Goal: Task Accomplishment & Management: Complete application form

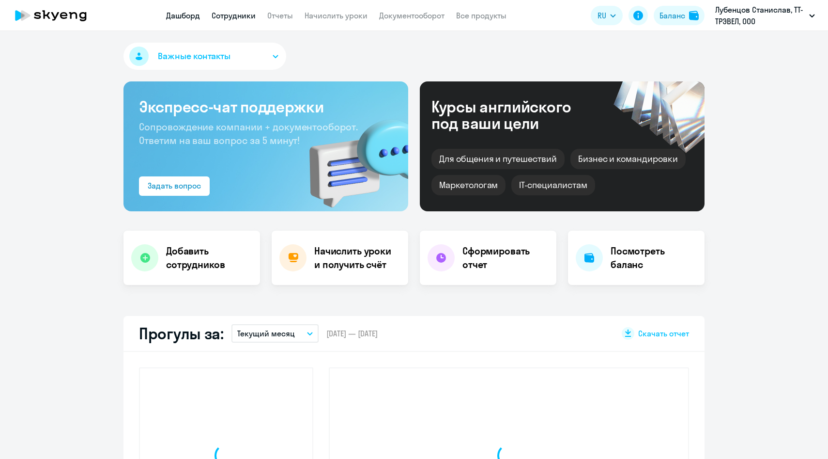
click at [231, 12] on link "Сотрудники" at bounding box center [234, 16] width 44 height 10
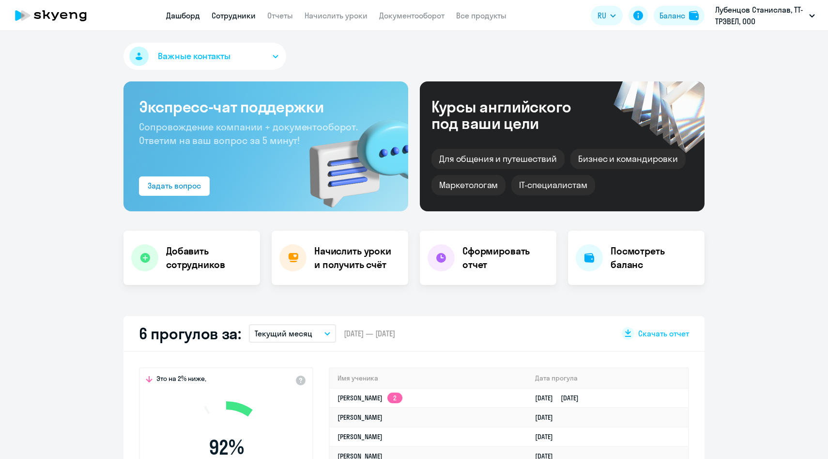
select select "30"
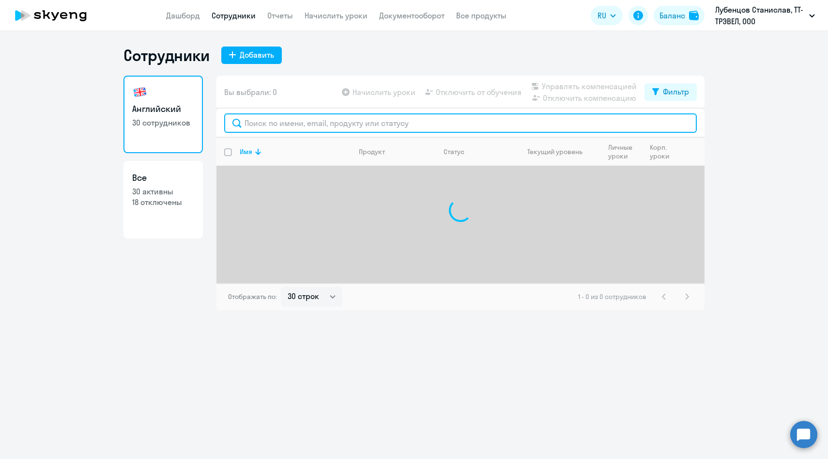
click at [322, 122] on input "text" at bounding box center [460, 122] width 473 height 19
paste input "[PERSON_NAME]"
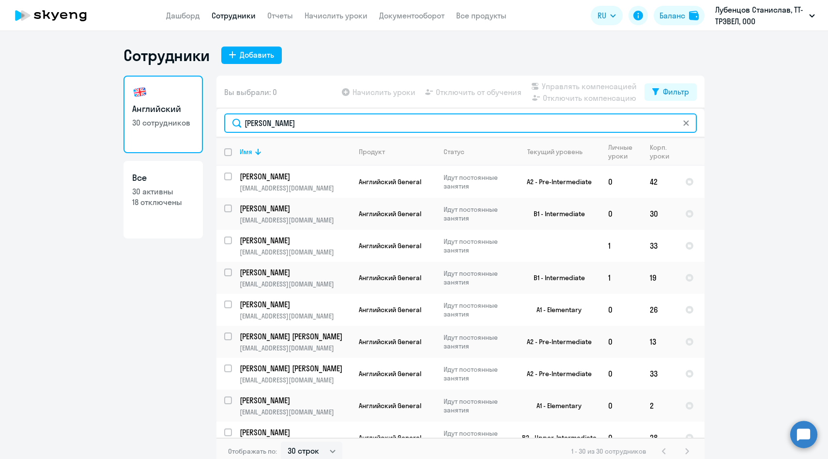
click at [300, 124] on input "[PERSON_NAME]" at bounding box center [460, 122] width 473 height 19
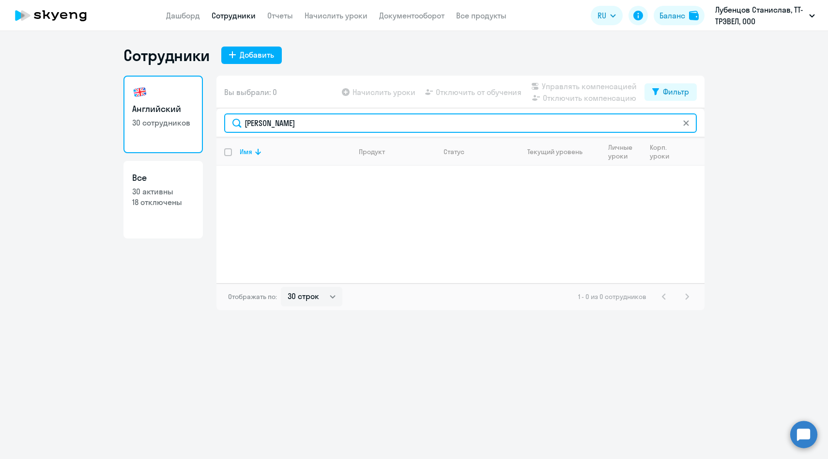
click at [267, 123] on input "[PERSON_NAME]" at bounding box center [460, 122] width 473 height 19
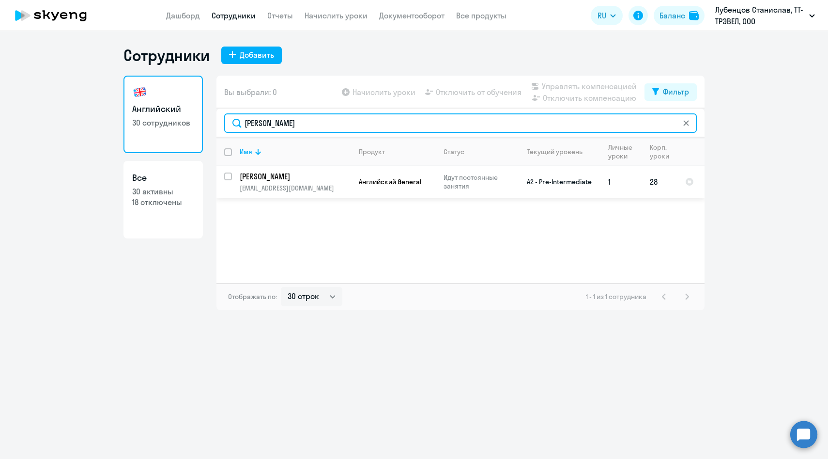
type input "[PERSON_NAME]"
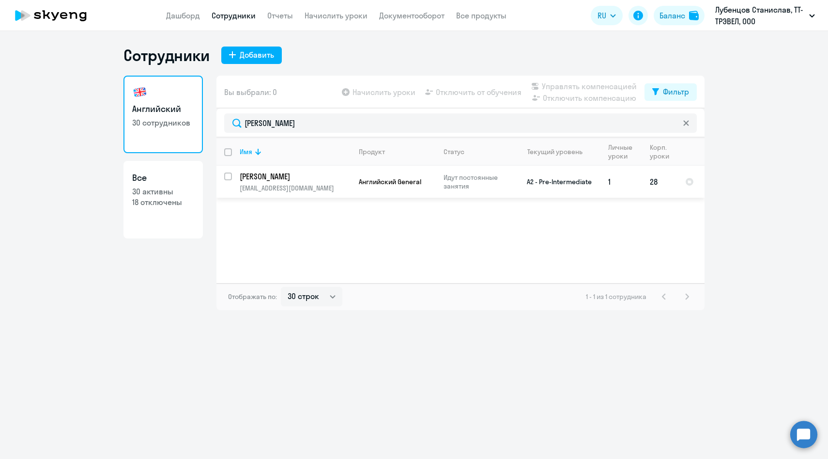
click at [266, 182] on td "[PERSON_NAME] [PERSON_NAME][EMAIL_ADDRESS][DOMAIN_NAME]" at bounding box center [291, 182] width 119 height 32
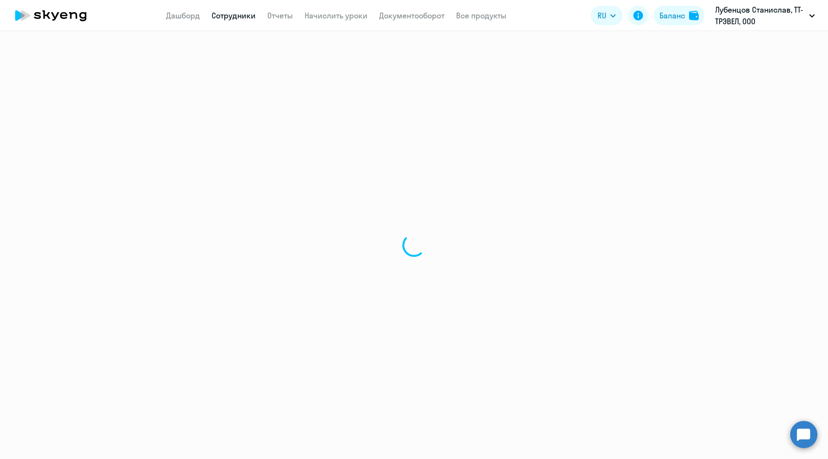
select select "english"
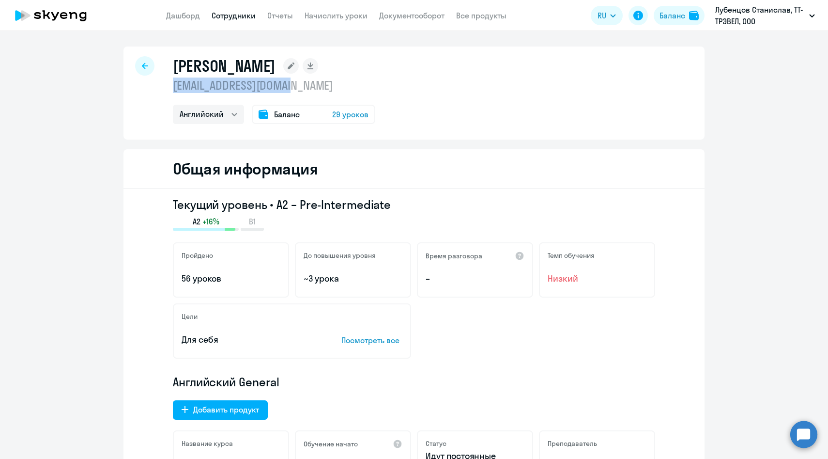
drag, startPoint x: 301, startPoint y: 84, endPoint x: 172, endPoint y: 84, distance: 128.3
click at [173, 84] on p "[EMAIL_ADDRESS][DOMAIN_NAME]" at bounding box center [274, 84] width 202 height 15
copy p "[EMAIL_ADDRESS][DOMAIN_NAME]"
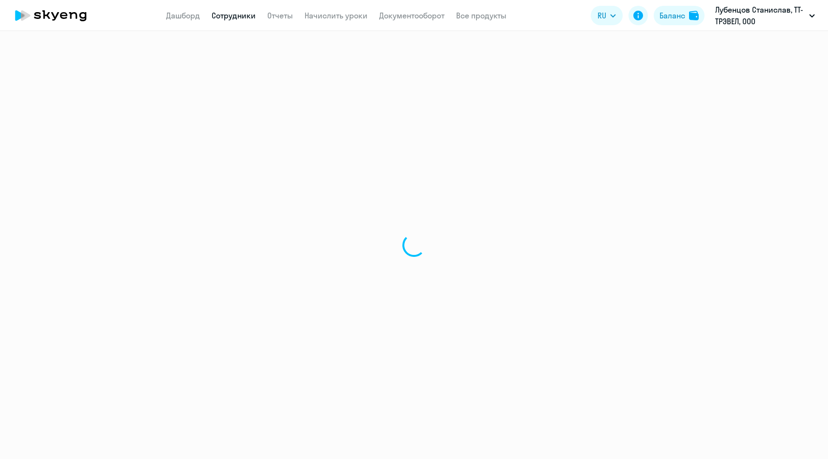
select select "english"
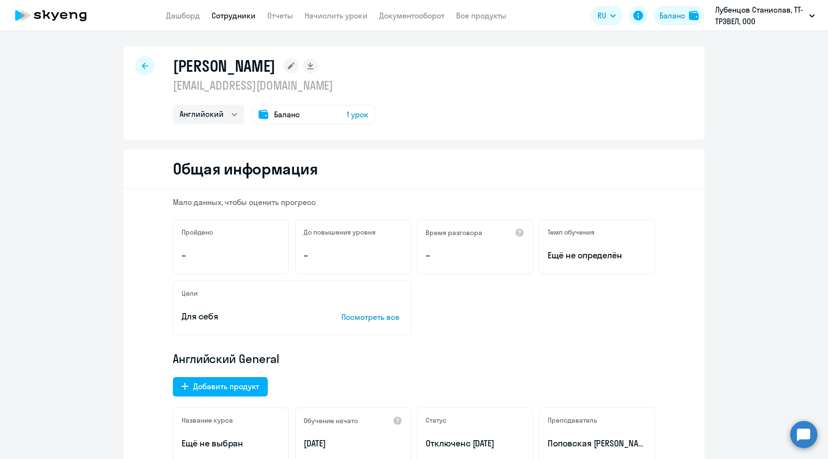
click at [149, 62] on div at bounding box center [144, 65] width 19 height 19
select select "30"
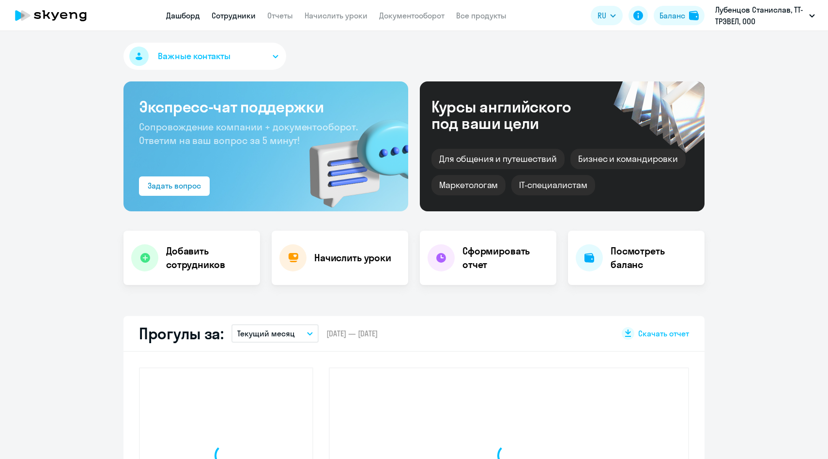
click at [226, 15] on link "Сотрудники" at bounding box center [234, 16] width 44 height 10
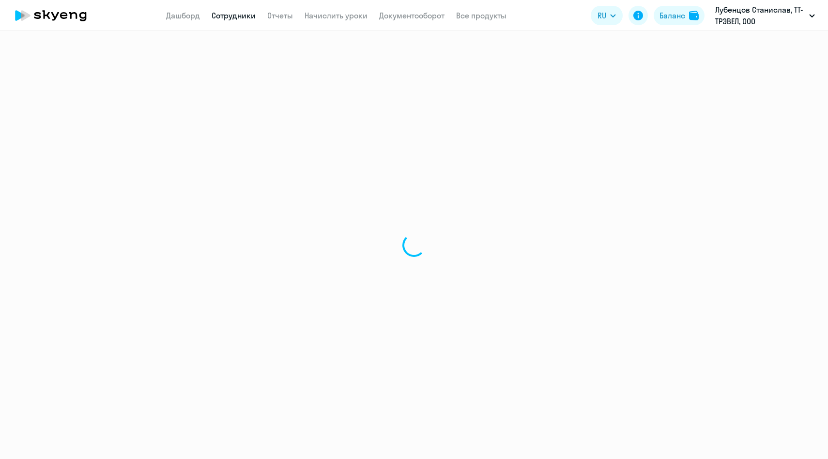
select select "30"
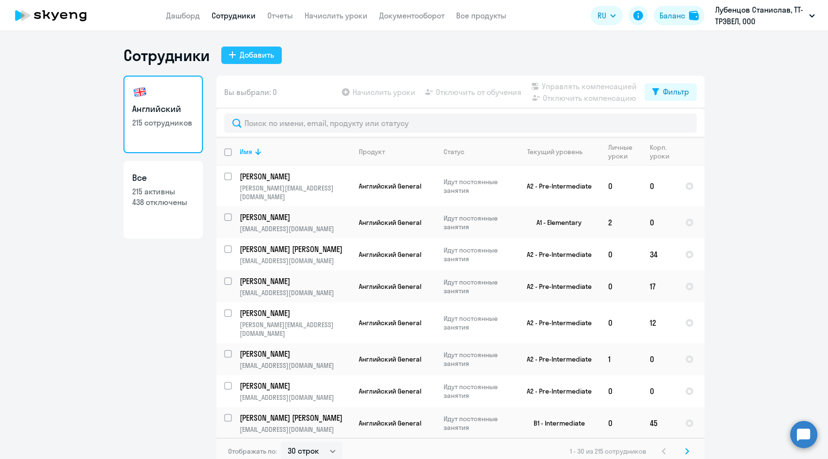
click at [239, 53] on button "Добавить" at bounding box center [251, 54] width 61 height 17
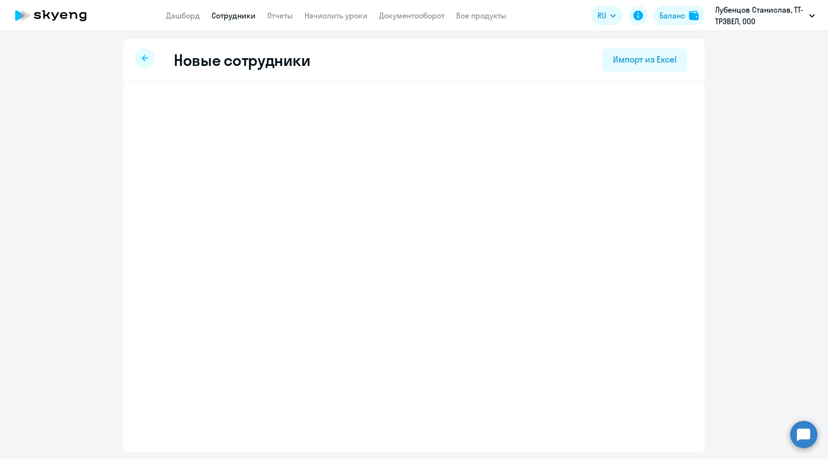
select select "english_adult_not_native_speaker"
select select "3"
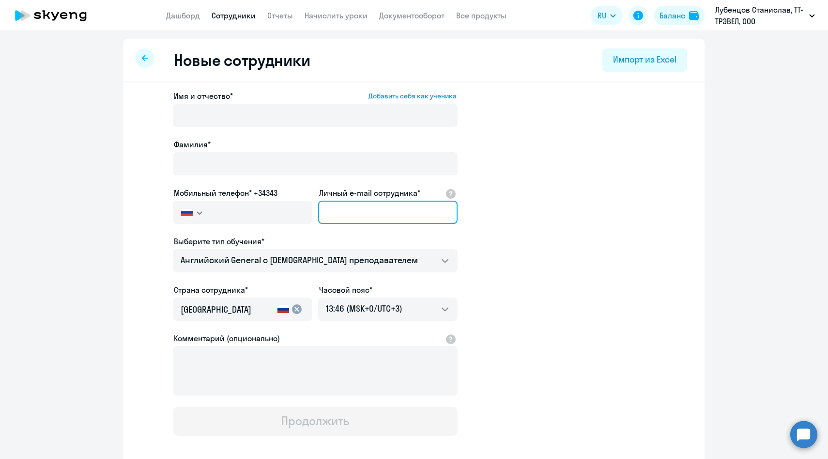
click at [363, 211] on input "Личный e-mail сотрудника*" at bounding box center [387, 211] width 139 height 23
paste input "agapova.yulija@mail.ru"
type input "agapova.yulija@mail.ru"
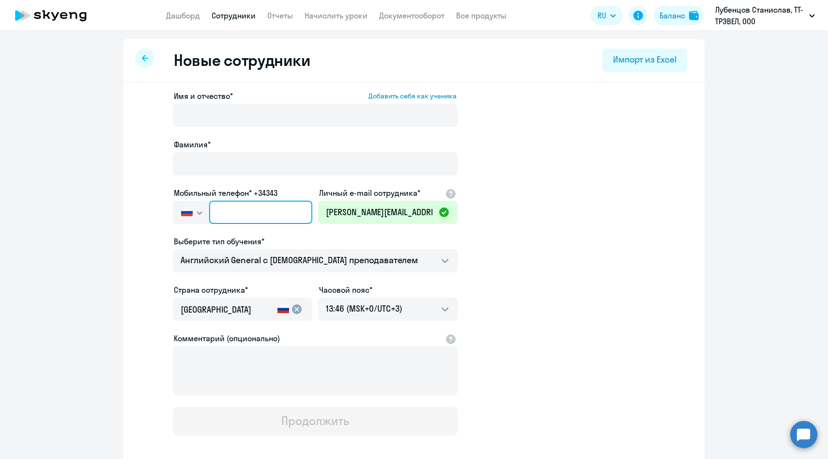
click at [283, 206] on input "text" at bounding box center [260, 211] width 103 height 23
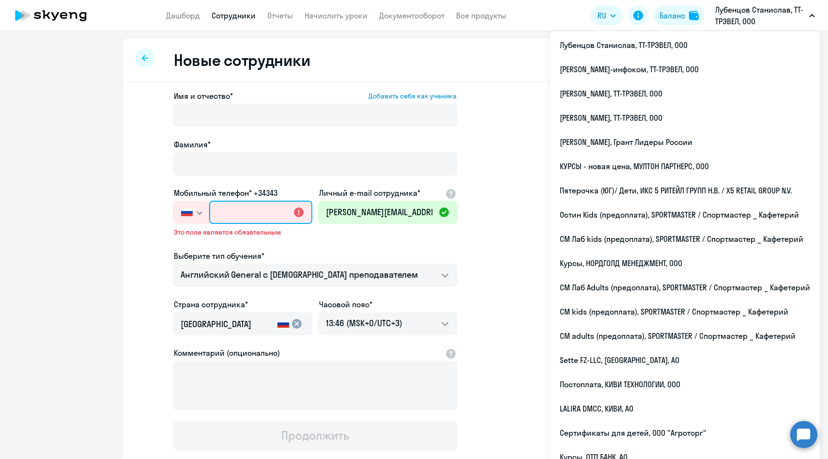
paste input "+7 960 378-78-32"
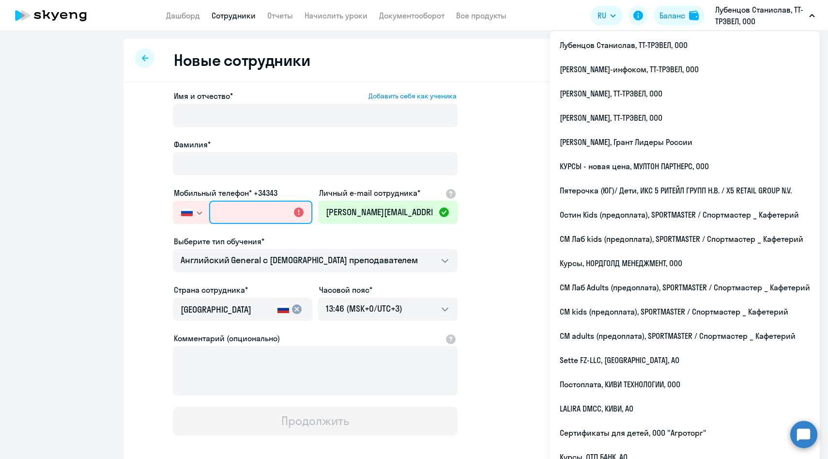
type input "+7 960 378-78-32"
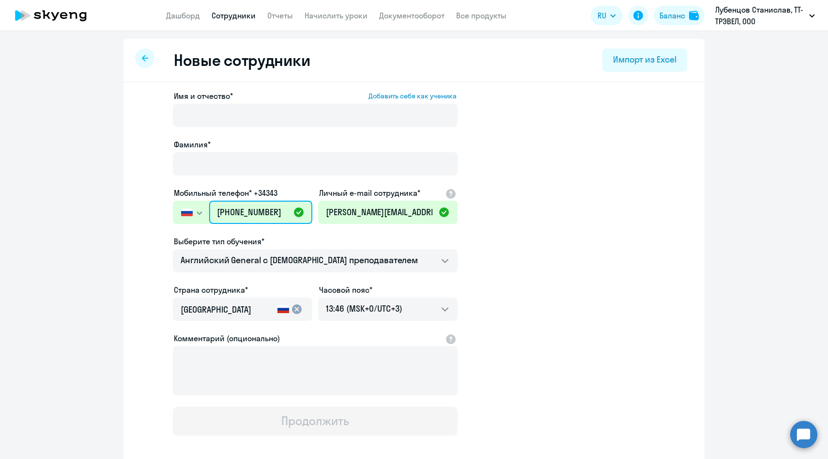
paste input "text"
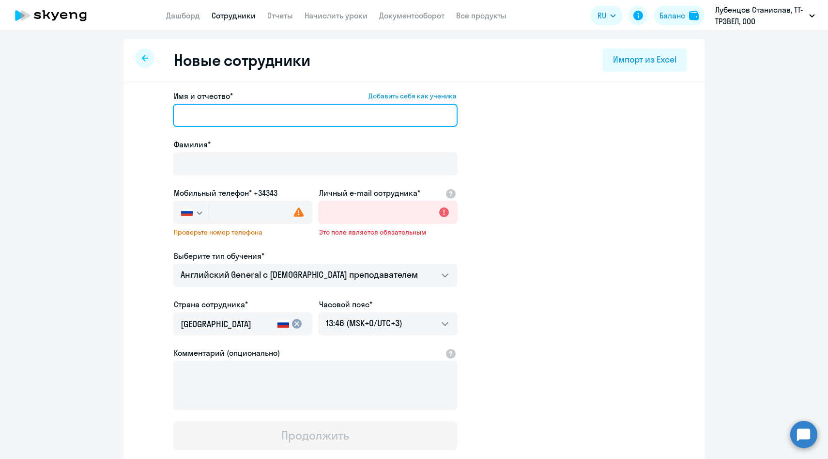
click at [288, 118] on input "Имя и отчество* Добавить себя как ученика" at bounding box center [315, 115] width 285 height 23
paste input "Филонова Ксения"
click at [209, 118] on input "Филонова Ксения" at bounding box center [315, 115] width 285 height 23
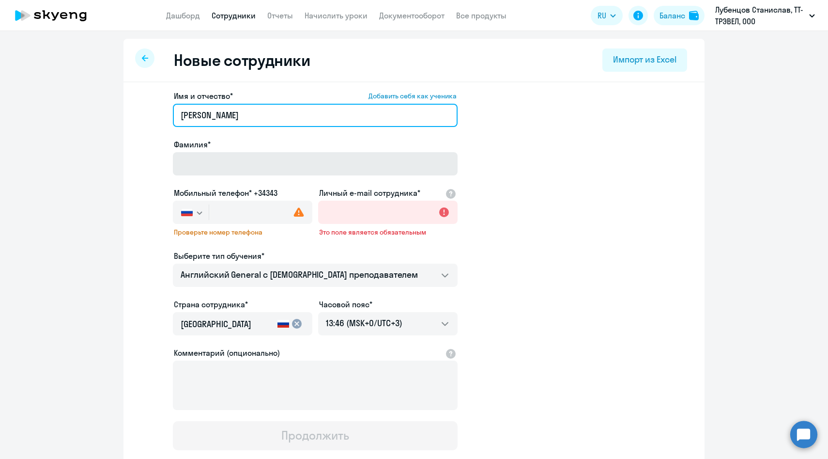
type input "Ксения"
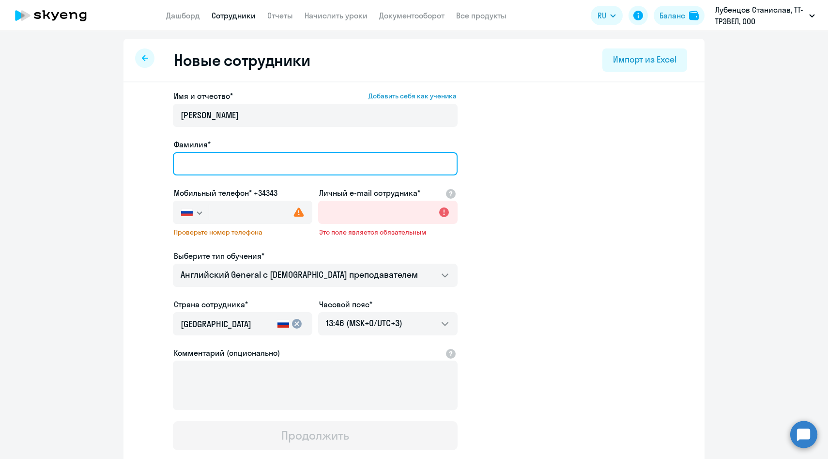
click at [212, 170] on input "Фамилия*" at bounding box center [315, 163] width 285 height 23
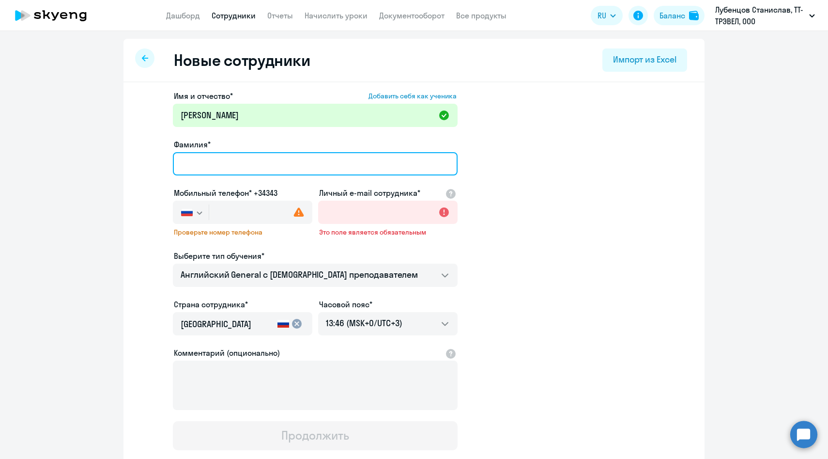
paste input "Филонова"
type input "Филонова"
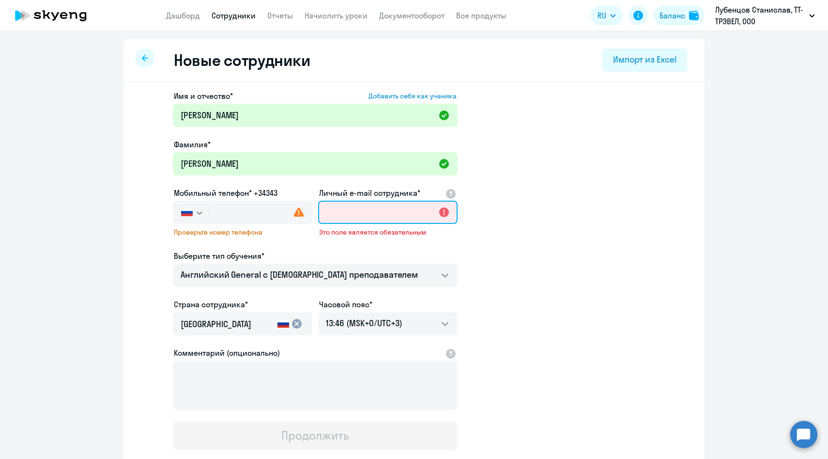
click at [356, 217] on input "Личный e-mail сотрудника*" at bounding box center [387, 211] width 139 height 23
paste input "agapova.yulija@mail.ru"
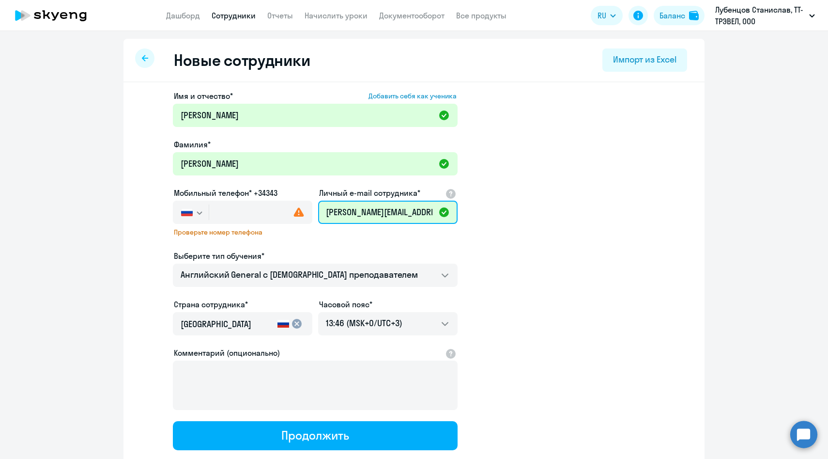
type input "agapova.yulija@mail.ru"
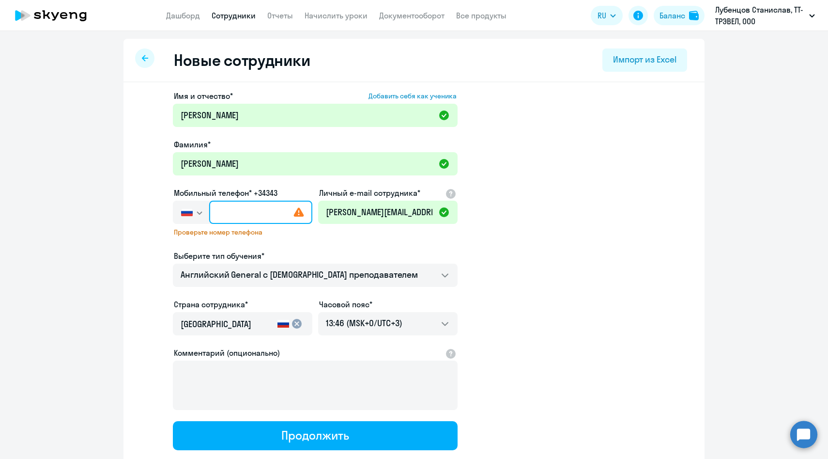
click at [231, 214] on input "text" at bounding box center [260, 211] width 103 height 23
paste input "+7 960 378-78-32"
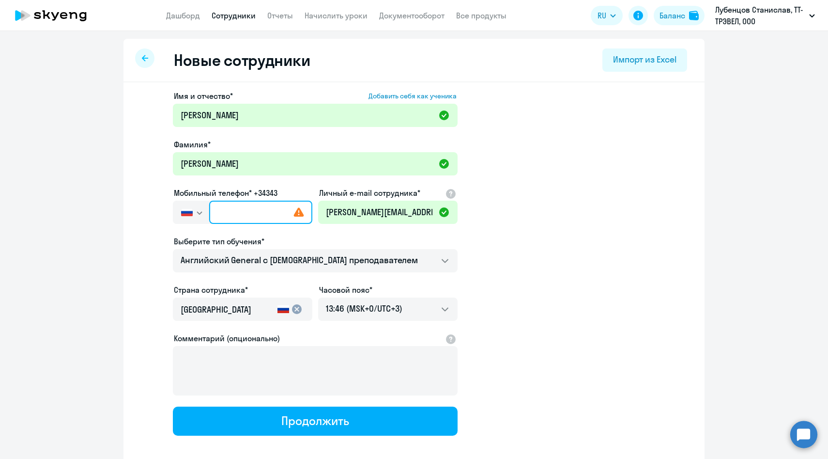
type input "+7 960 378-78-32"
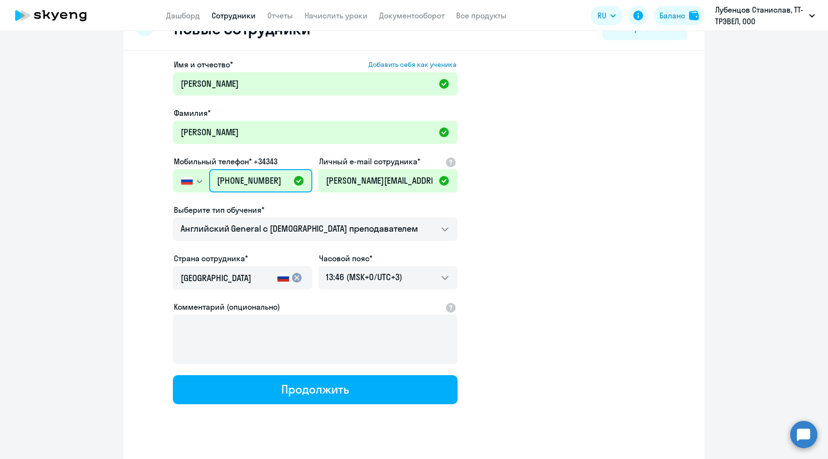
scroll to position [39, 0]
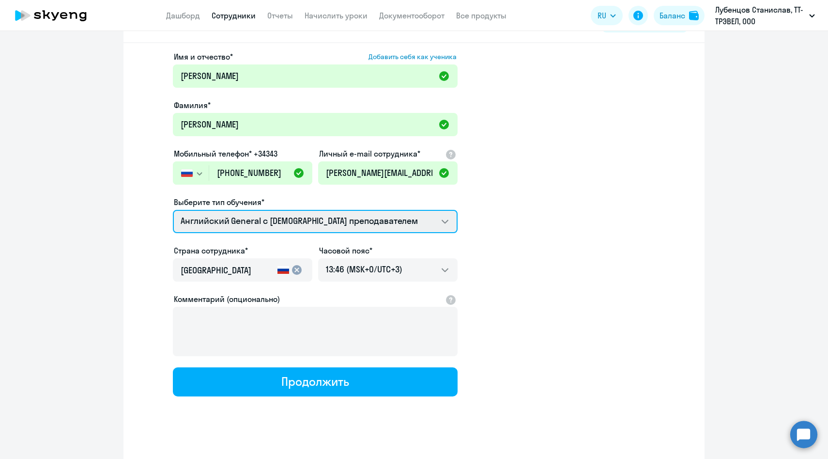
click at [244, 226] on select "Talks 15 минутные разговоры на английском Премиум английский с русскоговорящим …" at bounding box center [315, 221] width 285 height 23
click at [173, 210] on select "Talks 15 минутные разговоры на английском Премиум английский с русскоговорящим …" at bounding box center [315, 221] width 285 height 23
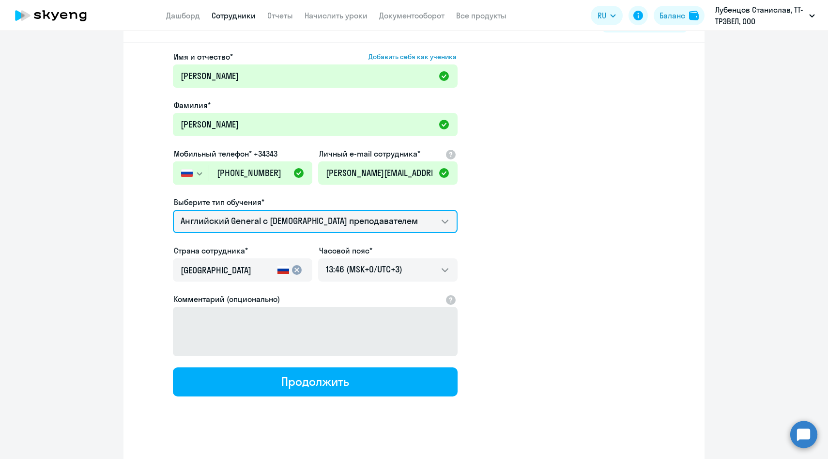
scroll to position [49, 0]
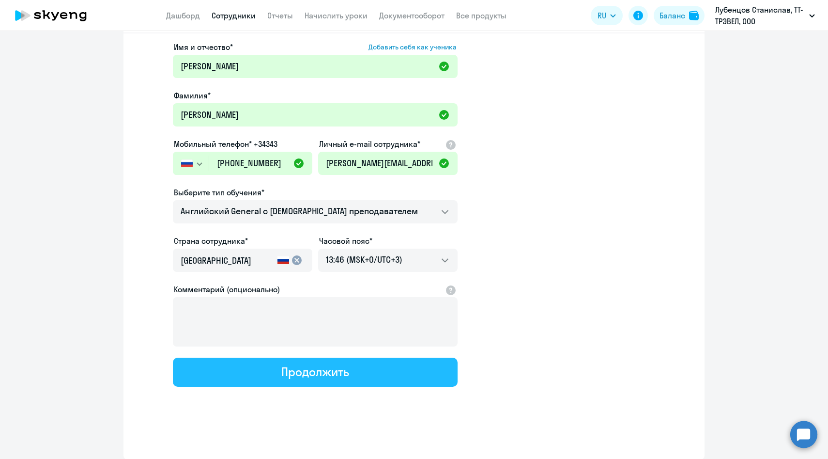
click at [282, 368] on div "Продолжить" at bounding box center [314, 371] width 67 height 15
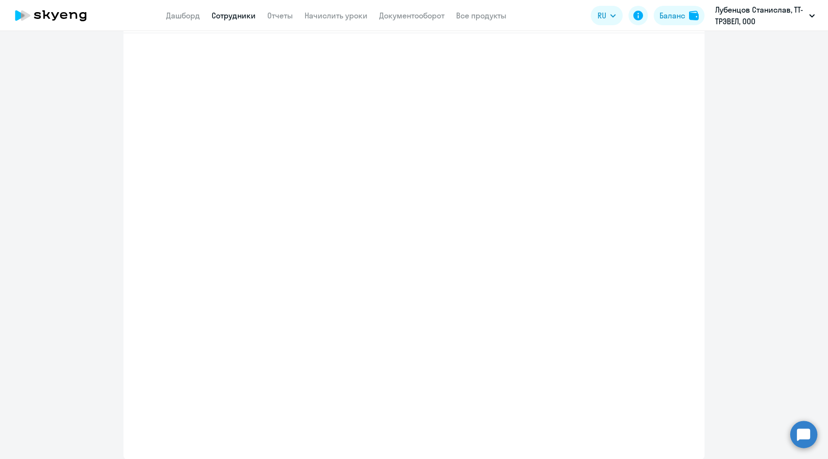
select select "english_adult_not_native_speaker"
select select "3"
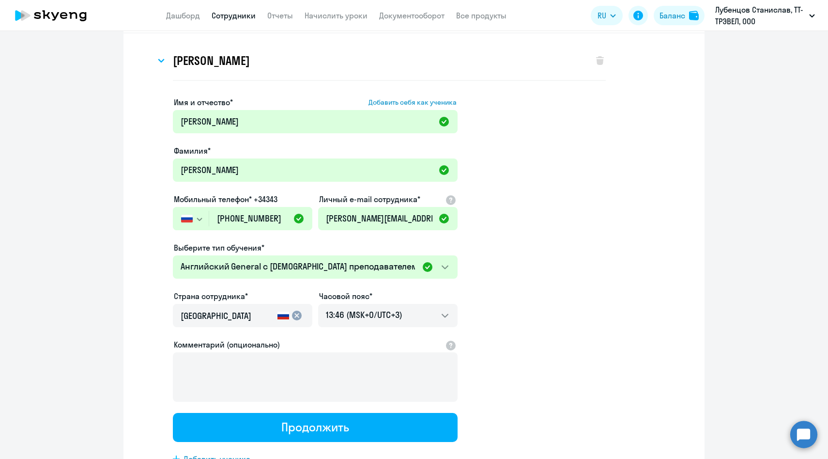
scroll to position [0, 0]
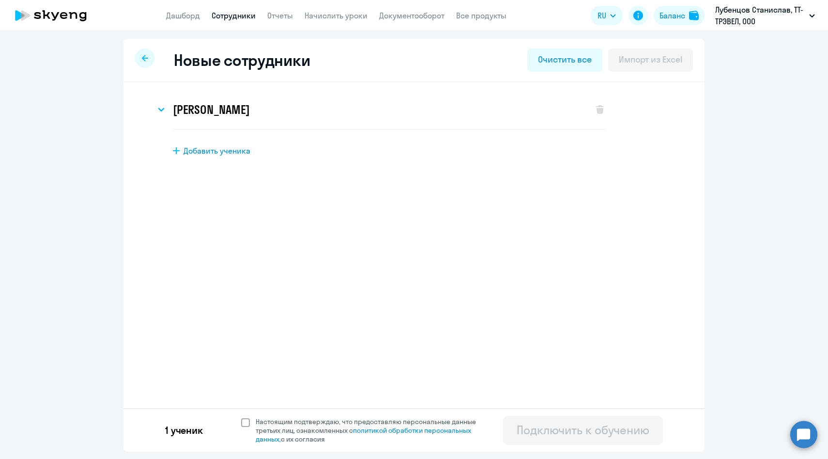
click at [263, 427] on span "Настоящим подтверждаю, что предоставляю персональные данные третьих лиц, ознако…" at bounding box center [372, 430] width 232 height 26
click at [241, 417] on input "Настоящим подтверждаю, что предоставляю персональные данные третьих лиц, ознако…" at bounding box center [241, 416] width 0 height 0
checkbox input "true"
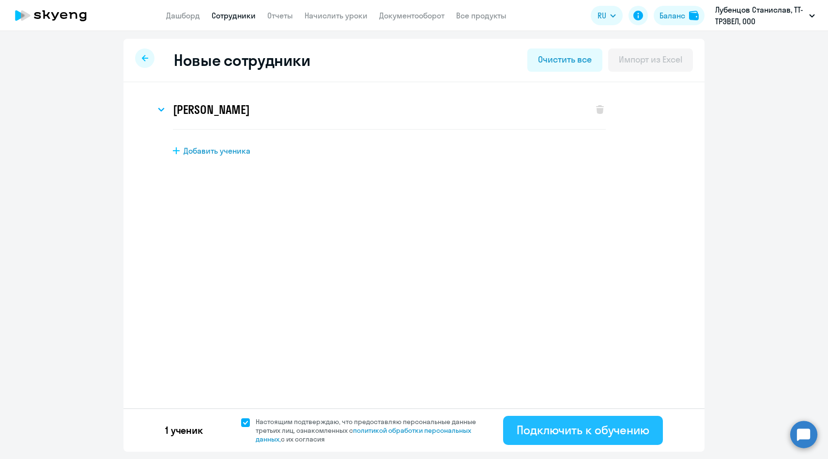
click at [554, 427] on div "Подключить к обучению" at bounding box center [583, 429] width 133 height 15
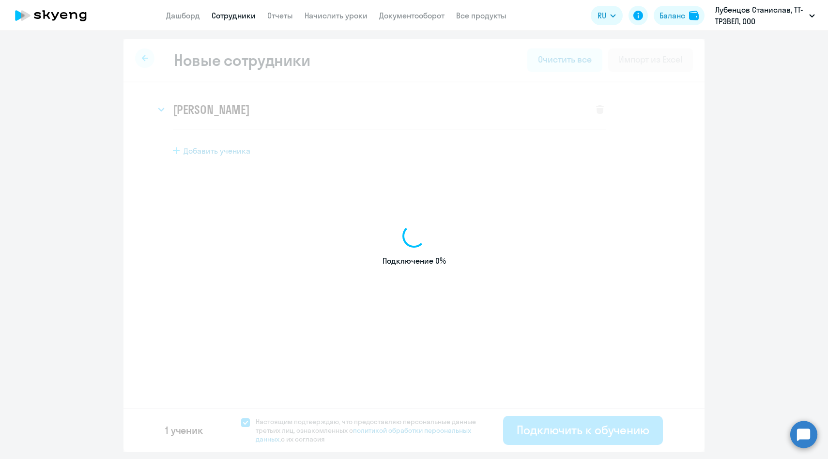
select select "english_adult_not_native_speaker"
select select "3"
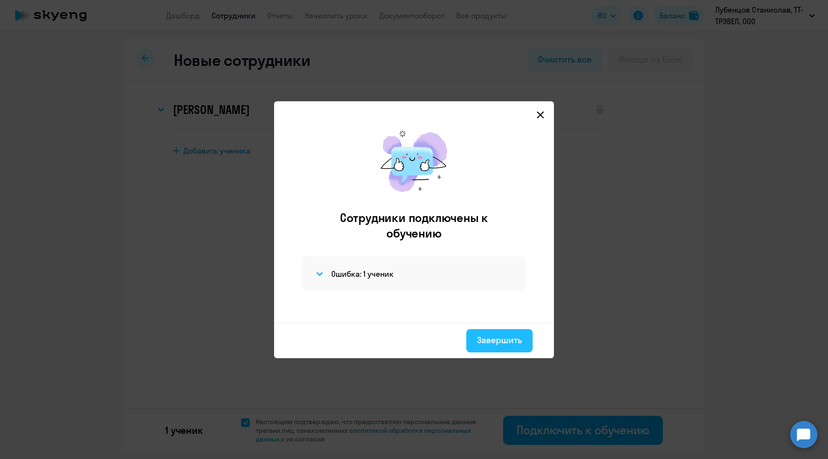
click at [489, 339] on div "Завершить" at bounding box center [499, 340] width 45 height 13
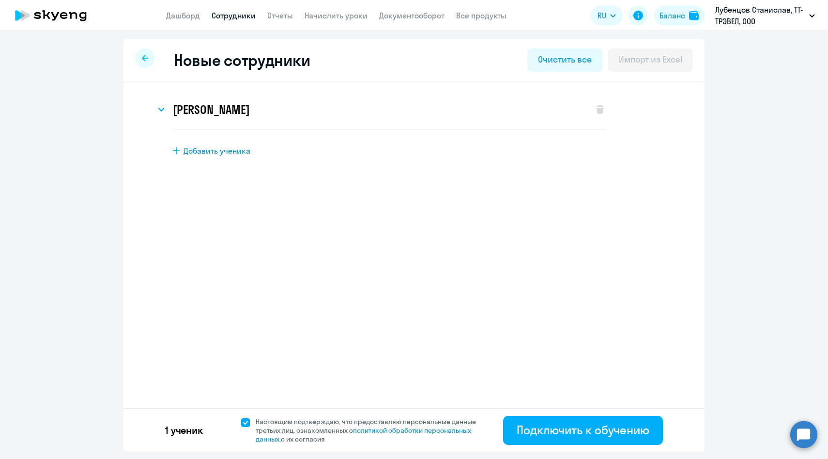
click at [246, 14] on link "Сотрудники" at bounding box center [234, 16] width 44 height 10
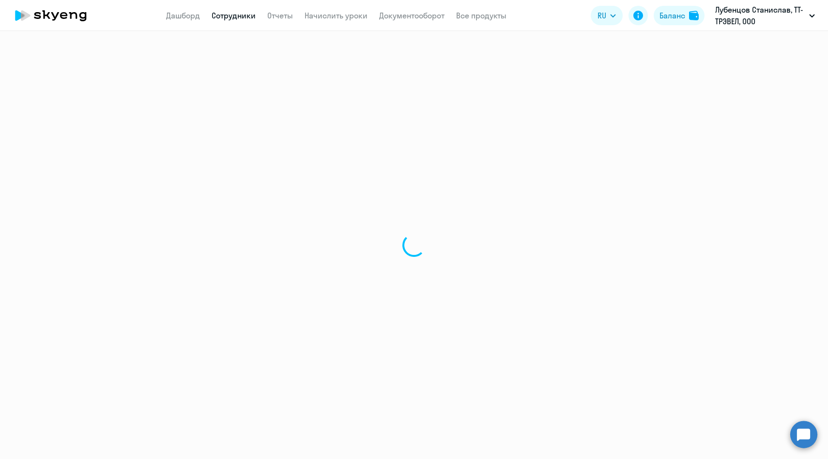
select select "30"
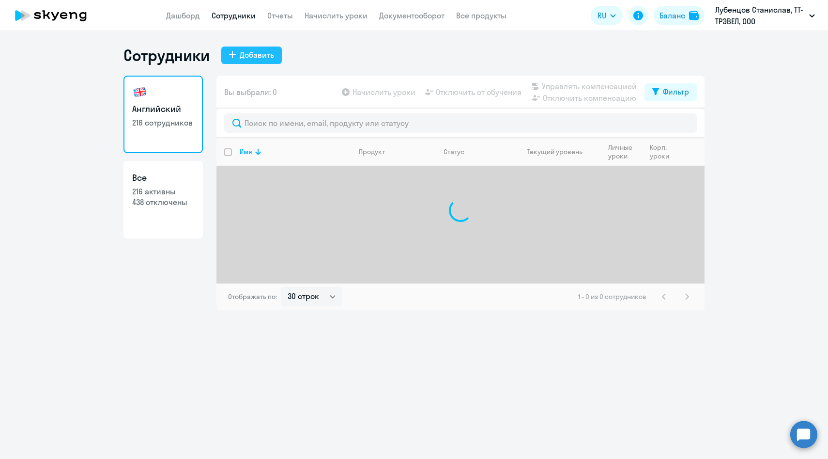
click at [247, 54] on div "Добавить" at bounding box center [257, 55] width 34 height 12
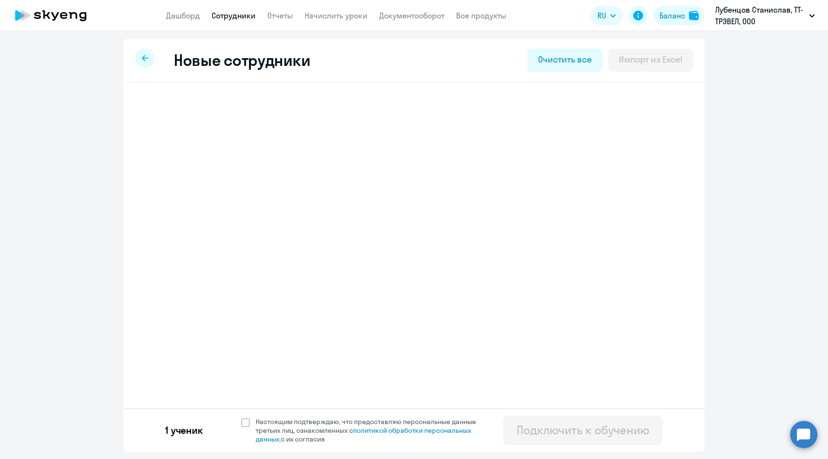
select select "english_adult_not_native_speaker"
select select "3"
click at [254, 429] on span "Настоящим подтверждаю, что предоставляю персональные данные третьих лиц, ознако…" at bounding box center [369, 430] width 238 height 26
click at [241, 417] on input "Настоящим подтверждаю, что предоставляю персональные данные третьих лиц, ознако…" at bounding box center [241, 416] width 0 height 0
checkbox input "true"
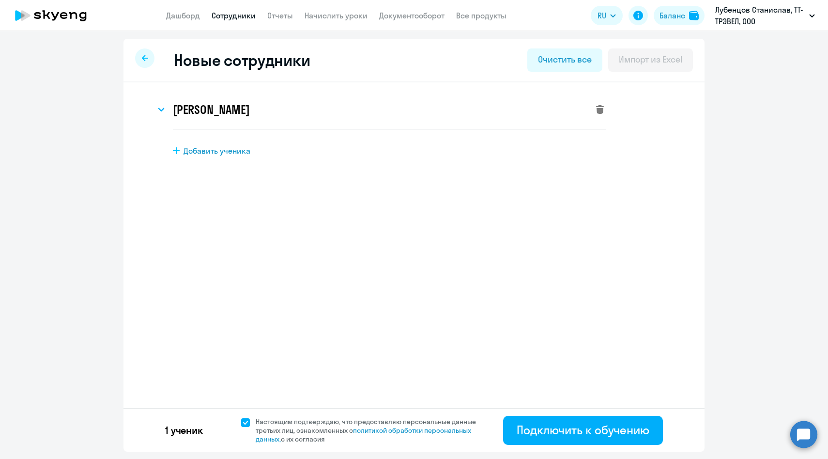
click at [597, 108] on icon at bounding box center [600, 109] width 8 height 9
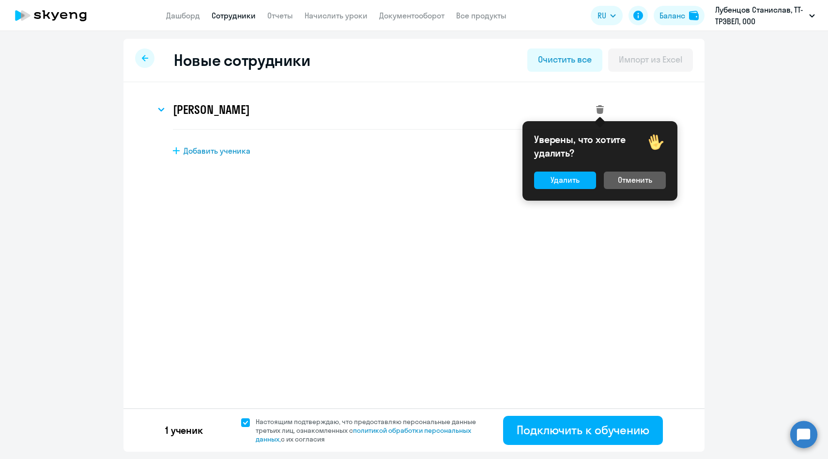
click at [574, 191] on div "Уверены, что хотите удалить? Удалить Отменить" at bounding box center [600, 160] width 155 height 79
click at [571, 184] on div "Удалить" at bounding box center [565, 180] width 29 height 12
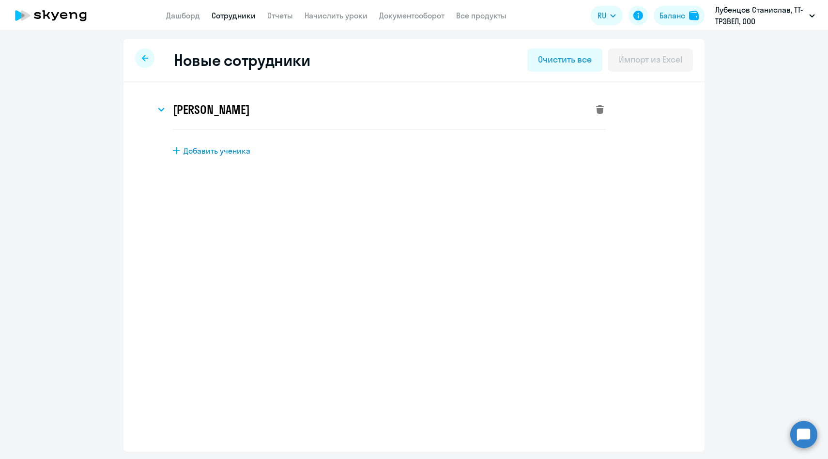
select select "english_adult_not_native_speaker"
select select "3"
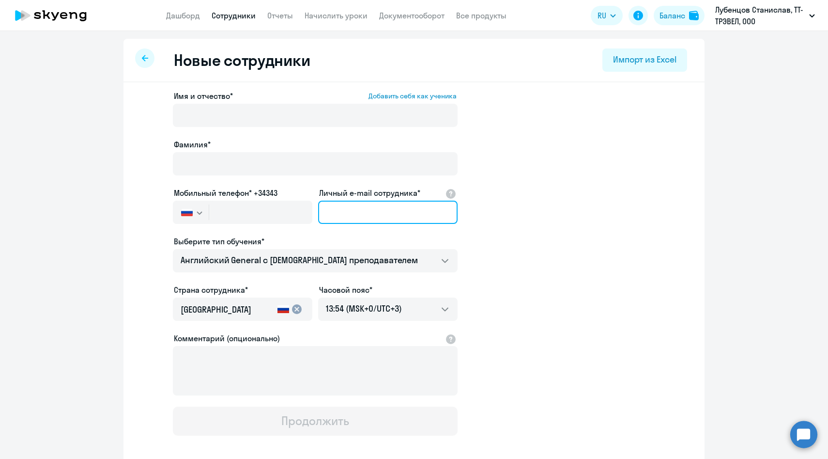
click at [367, 205] on input "Личный e-mail сотрудника*" at bounding box center [387, 211] width 139 height 23
paste input "NATALYA.AKSYANOVA@METRO-CC.RU"
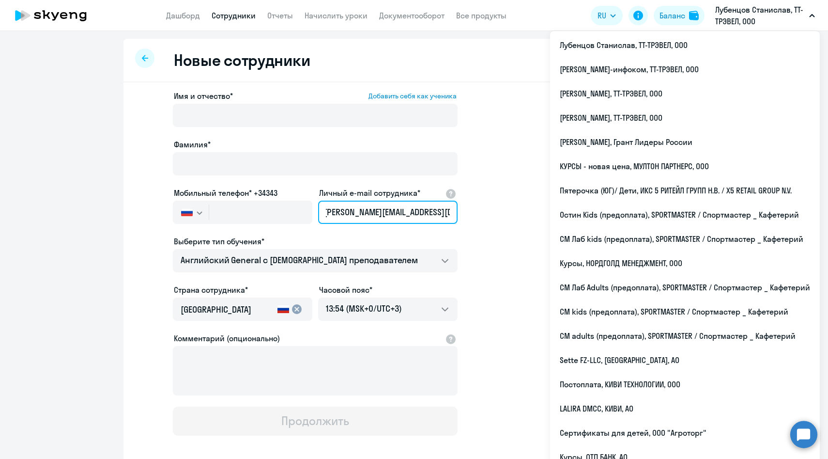
type input "NATALYA.AKSYANOVA@METRO-CC.RU"
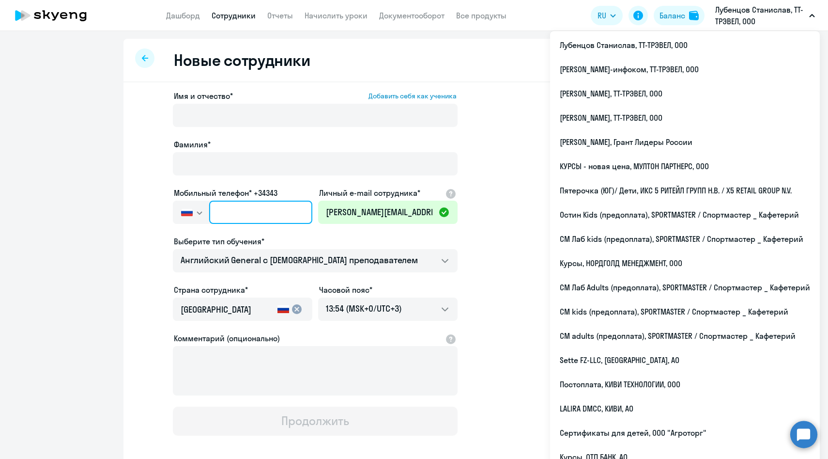
click at [266, 207] on input "text" at bounding box center [260, 211] width 103 height 23
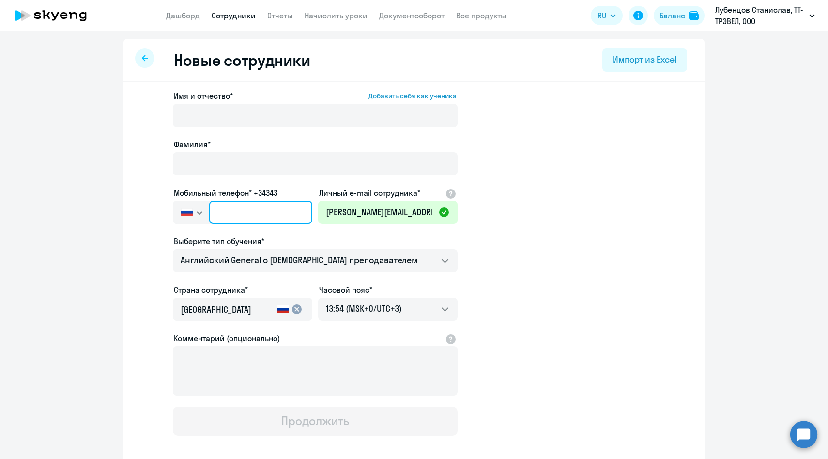
paste input "+7 913 989-56-65"
type input "+7 913 989-56-65"
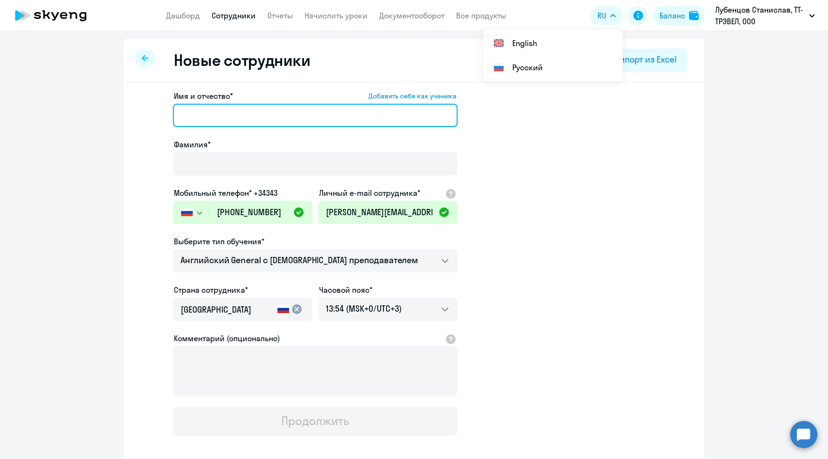
click at [248, 115] on input "Имя и отчество* Добавить себя как ученика" at bounding box center [315, 115] width 285 height 23
paste input "Аксянова Наталья Александровна"
drag, startPoint x: 221, startPoint y: 115, endPoint x: 83, endPoint y: 104, distance: 138.9
click at [83, 104] on ng-component "Новые сотрудники Импорт из Excel Имя и отчество* Добавить себя как ученика Акся…" at bounding box center [414, 273] width 828 height 469
type input "Наталья Александровна"
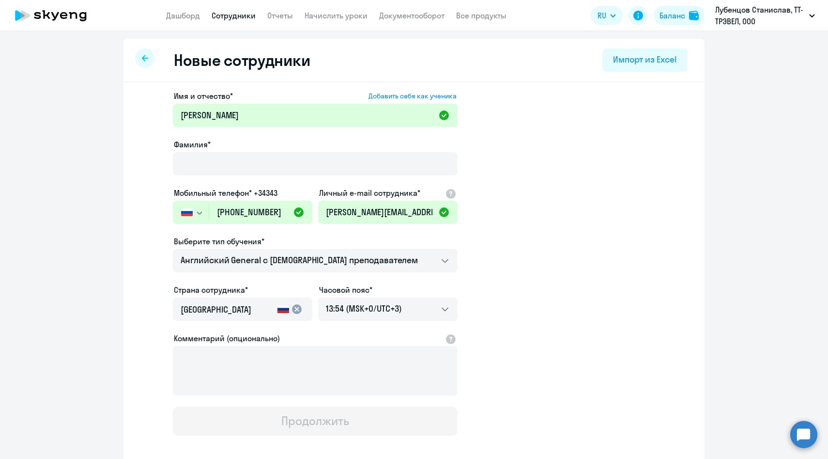
click at [197, 151] on div "Фамилия*" at bounding box center [315, 159] width 285 height 41
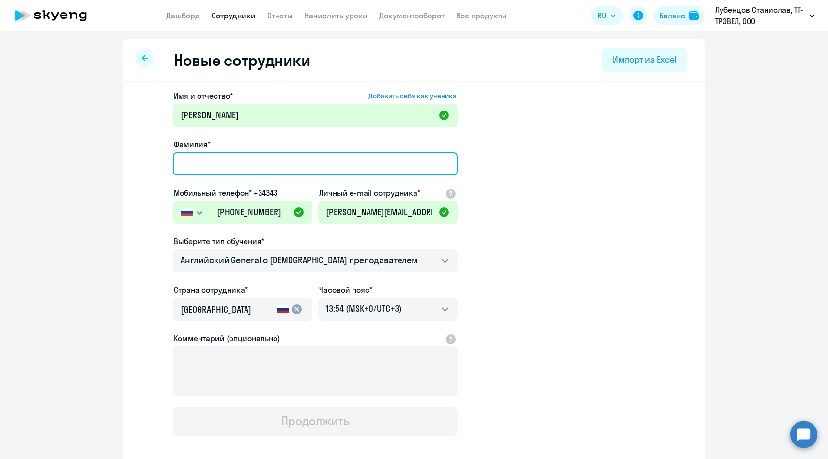
click at [204, 165] on input "Фамилия*" at bounding box center [315, 163] width 285 height 23
paste input "Аксянова"
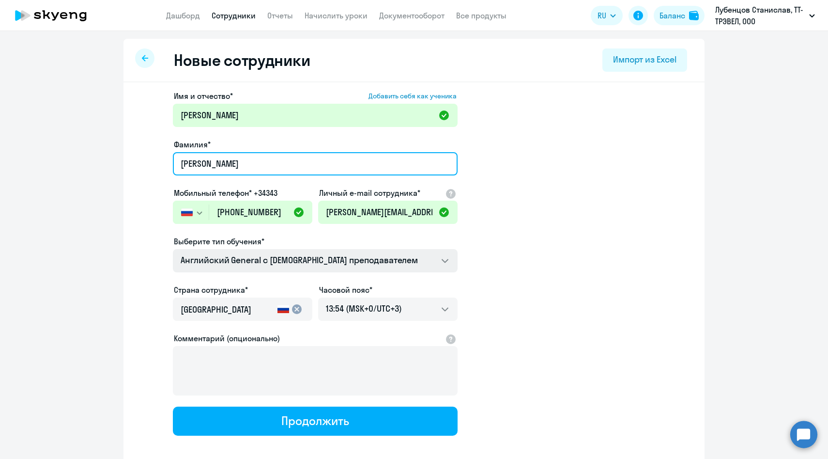
type input "Аксянова"
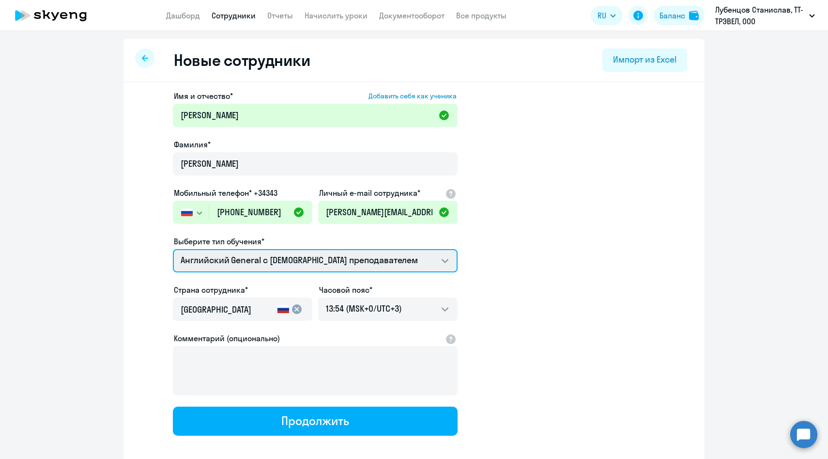
click at [234, 263] on select "Talks 15 минутные разговоры на английском Премиум английский с русскоговорящим …" at bounding box center [315, 260] width 285 height 23
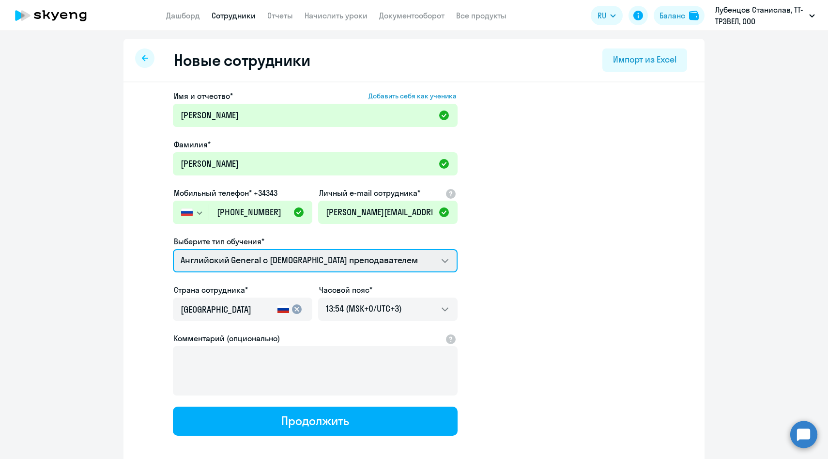
click at [173, 249] on select "Talks 15 минутные разговоры на английском Премиум английский с русскоговорящим …" at bounding box center [315, 260] width 285 height 23
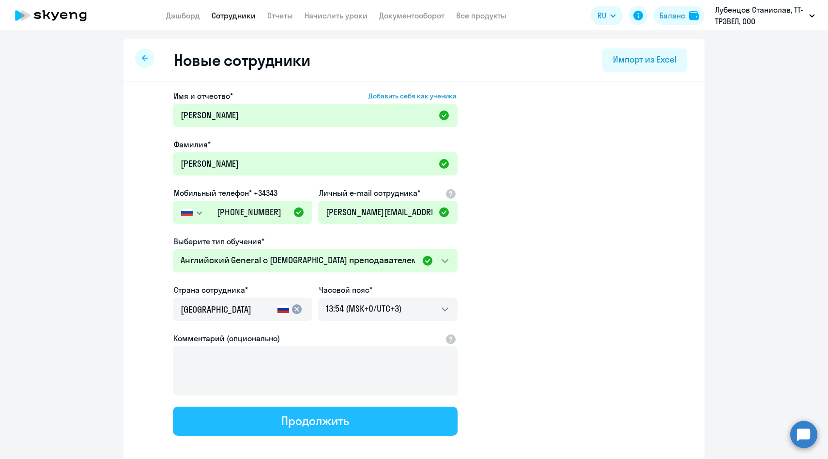
click at [275, 417] on button "Продолжить" at bounding box center [315, 420] width 285 height 29
select select "english_adult_not_native_speaker"
select select "3"
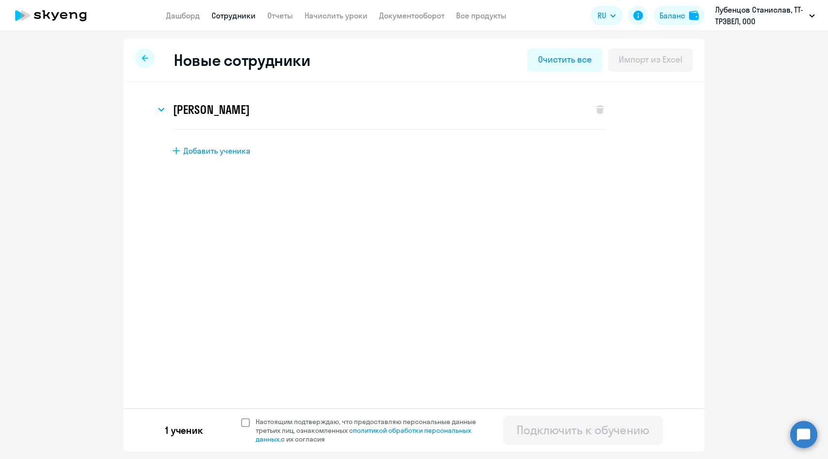
click at [274, 422] on span "Настоящим подтверждаю, что предоставляю персональные данные третьих лиц, ознако…" at bounding box center [372, 430] width 232 height 26
click at [241, 417] on input "Настоящим подтверждаю, что предоставляю персональные данные третьих лиц, ознако…" at bounding box center [241, 416] width 0 height 0
checkbox input "true"
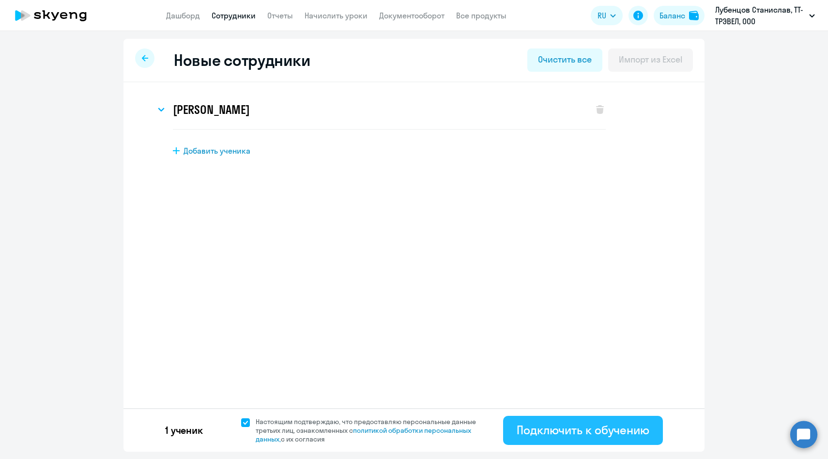
click at [548, 426] on div "Подключить к обучению" at bounding box center [583, 429] width 133 height 15
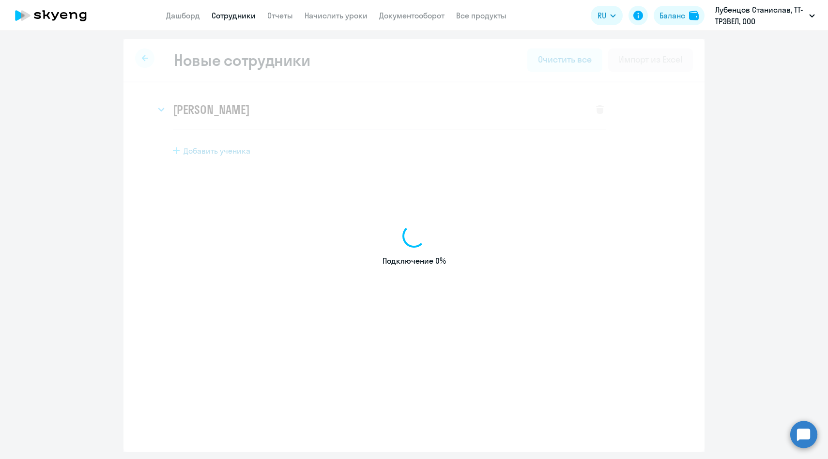
select select "english_adult_not_native_speaker"
select select "3"
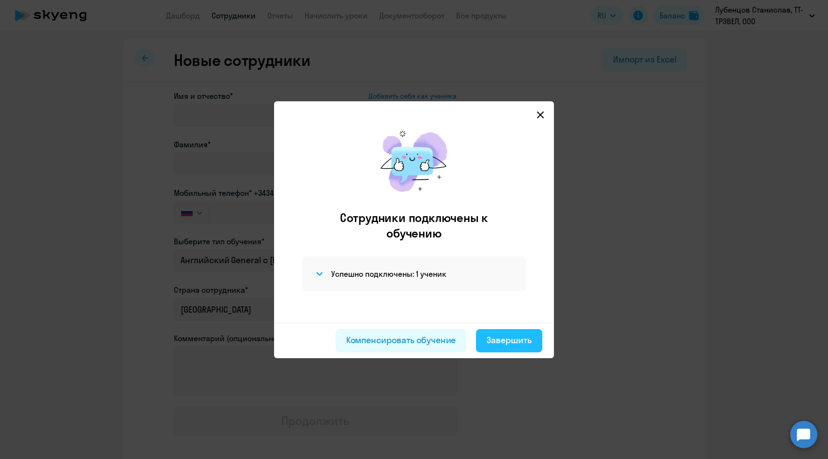
click at [500, 344] on div "Завершить" at bounding box center [509, 340] width 45 height 13
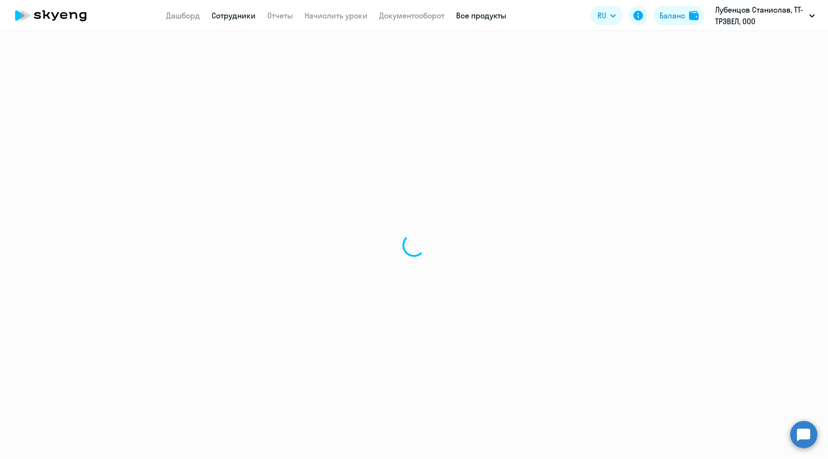
select select "30"
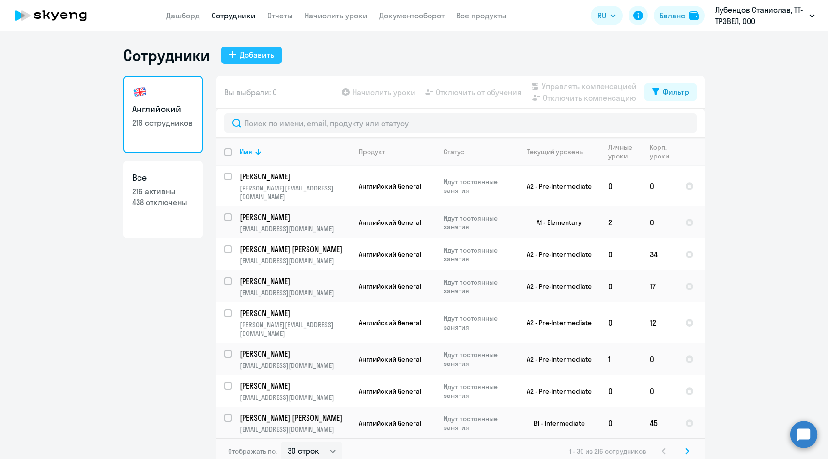
click at [241, 63] on button "Добавить" at bounding box center [251, 54] width 61 height 17
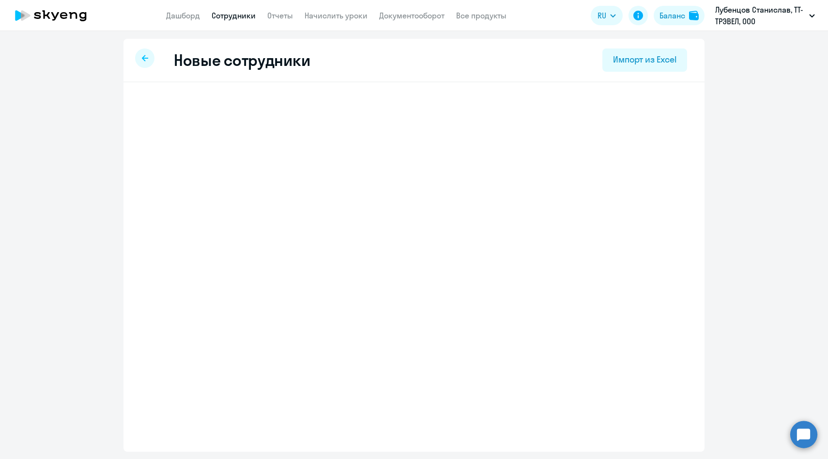
select select "english_adult_not_native_speaker"
select select "3"
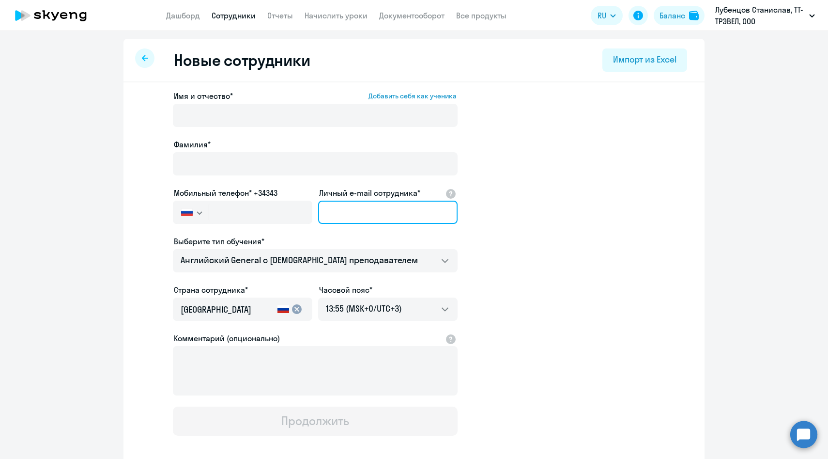
click at [372, 212] on input "Личный e-mail сотрудника*" at bounding box center [387, 211] width 139 height 23
paste input "Dimyulia84@mail.ru"
type input "Dimyulia84@mail.ru"
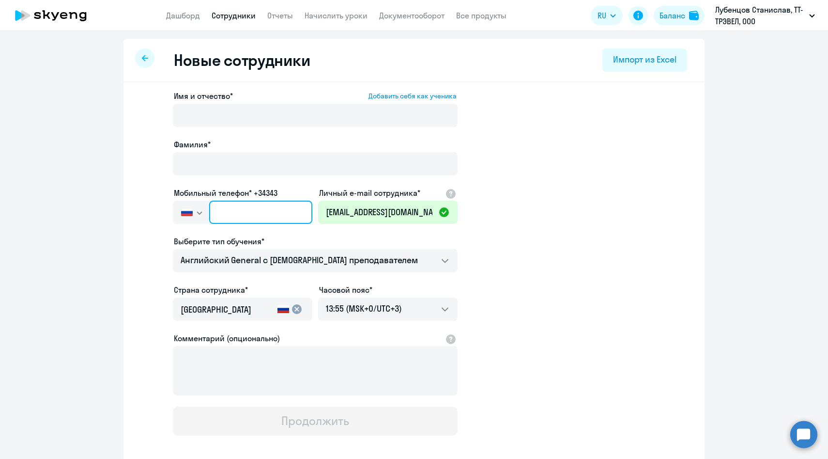
click at [282, 215] on input "text" at bounding box center [260, 211] width 103 height 23
paste input "+7 927 734-03-40"
type input "+7 927 734-03-40"
